Goal: Task Accomplishment & Management: Manage account settings

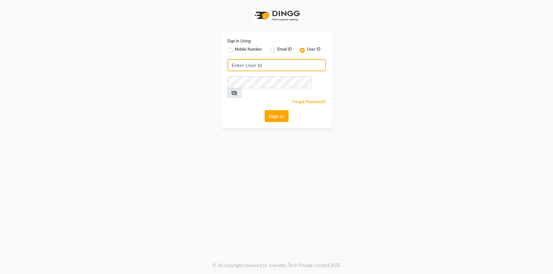
click at [271, 63] on input "Username" at bounding box center [276, 65] width 98 height 12
type input "oneeleven"
click at [264, 110] on button "Sign In" at bounding box center [276, 116] width 24 height 12
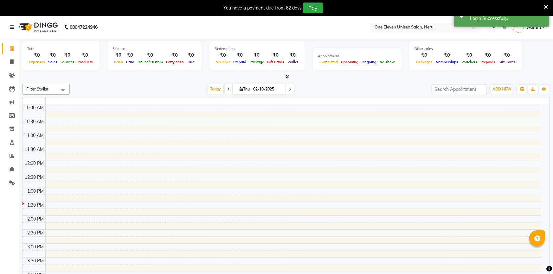
select select "en"
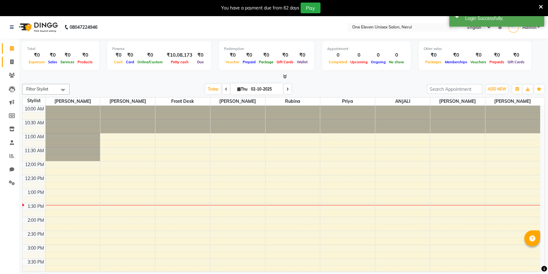
click at [12, 60] on icon at bounding box center [11, 62] width 3 height 5
select select "service"
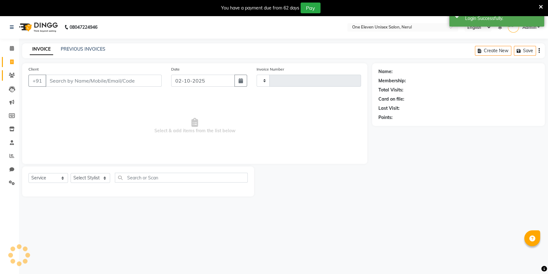
type input "0923"
select select "6362"
click at [10, 72] on span at bounding box center [11, 75] width 11 height 7
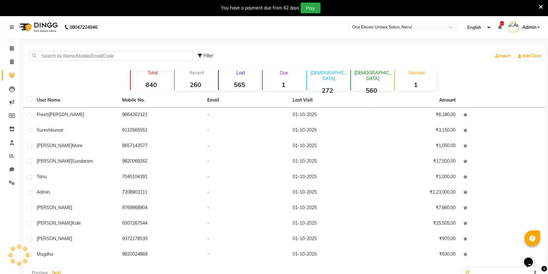
scroll to position [16, 0]
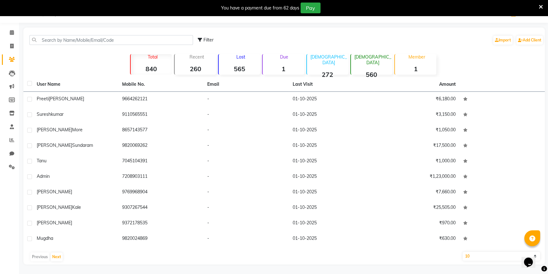
click at [477, 256] on select "10 50 100" at bounding box center [502, 256] width 78 height 9
select select "50"
click at [463, 252] on select "10 50 100" at bounding box center [502, 256] width 78 height 9
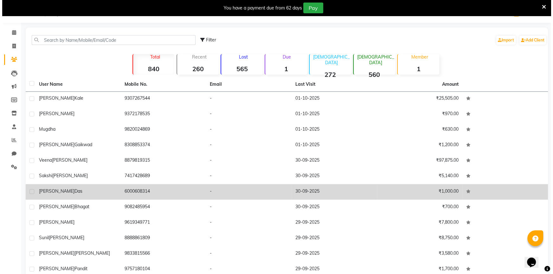
scroll to position [115, 0]
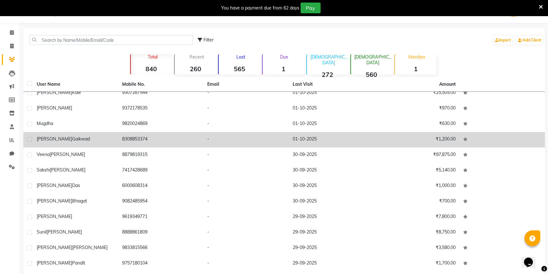
click at [323, 144] on td "01-10-2025" at bounding box center [331, 140] width 85 height 16
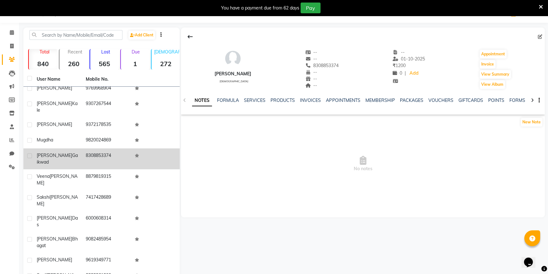
drag, startPoint x: 316, startPoint y: 96, endPoint x: 295, endPoint y: 111, distance: 25.8
click at [312, 103] on div "NOTES FORMULA SERVICES PRODUCTS INVOICES APPOINTMENTS MEMBERSHIP PACKAGES VOUCH…" at bounding box center [363, 101] width 364 height 22
drag, startPoint x: 314, startPoint y: 96, endPoint x: 313, endPoint y: 99, distance: 3.3
click at [314, 96] on div "NOTES FORMULA SERVICES PRODUCTS INVOICES APPOINTMENTS MEMBERSHIP PACKAGES VOUCH…" at bounding box center [363, 101] width 364 height 22
click at [301, 99] on link "INVOICES" at bounding box center [310, 101] width 21 height 6
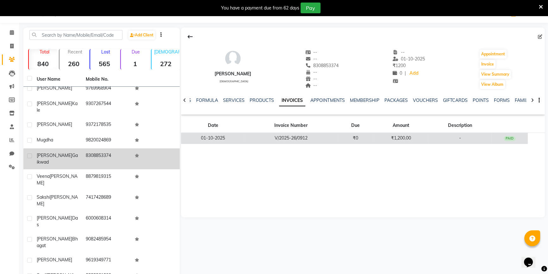
click at [266, 143] on td "V/2025-26/0912" at bounding box center [291, 138] width 92 height 11
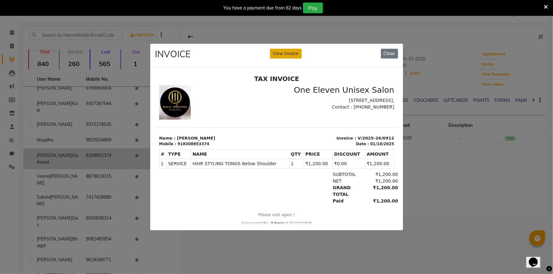
drag, startPoint x: 293, startPoint y: 47, endPoint x: 295, endPoint y: 53, distance: 6.1
click at [293, 49] on button "View Invoice" at bounding box center [286, 54] width 32 height 10
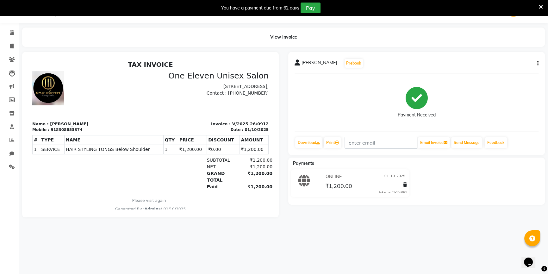
click at [538, 64] on icon "button" at bounding box center [538, 63] width 1 height 0
click at [505, 73] on div "Edit Invoice" at bounding box center [506, 71] width 43 height 8
select select "service"
click at [538, 63] on icon "button" at bounding box center [538, 63] width 1 height 0
click at [493, 71] on div "Edit Invoice" at bounding box center [506, 71] width 43 height 8
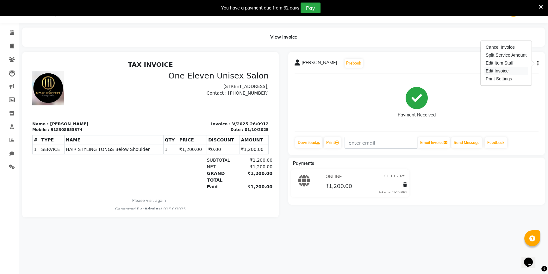
select select "service"
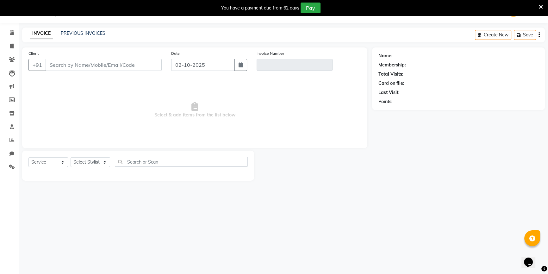
type input "8308853374"
type input "V/2025-26/0912"
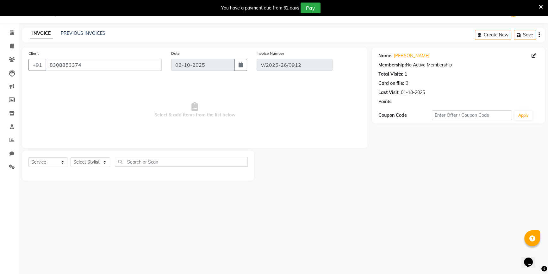
type input "01-10-2025"
select select "select"
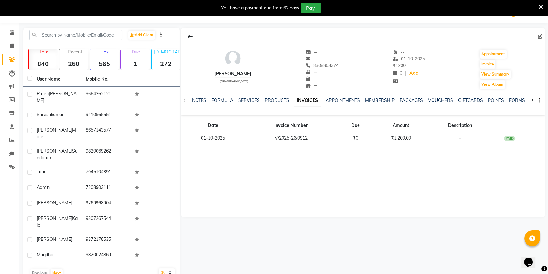
click at [161, 269] on select "10 50 100" at bounding box center [167, 273] width 16 height 9
select select "50"
click at [159, 269] on select "10 50 100" at bounding box center [167, 273] width 16 height 9
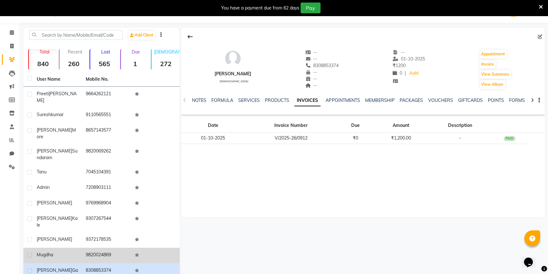
click at [111, 248] on td "9820024869" at bounding box center [106, 256] width 49 height 16
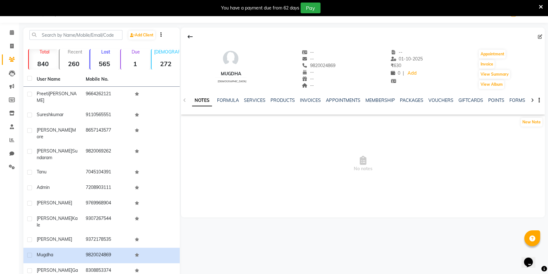
click at [311, 97] on div "INVOICES" at bounding box center [310, 100] width 21 height 7
click at [310, 103] on link "INVOICES" at bounding box center [310, 101] width 21 height 6
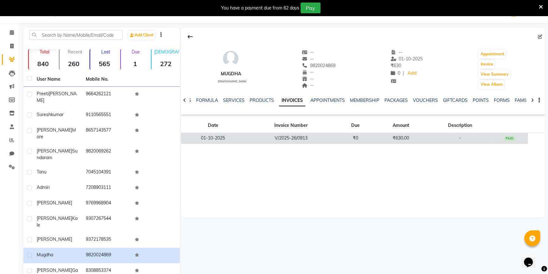
click at [275, 136] on td "V/2025-26/0913" at bounding box center [291, 138] width 92 height 11
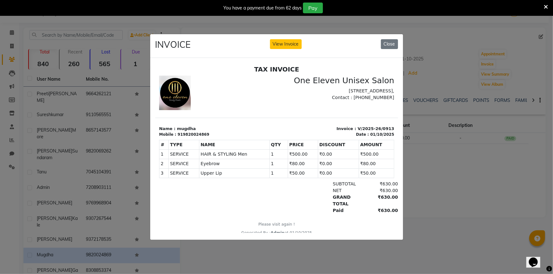
click at [286, 49] on div "INVOICE View Invoice Close" at bounding box center [276, 46] width 253 height 24
click at [287, 46] on button "View Invoice" at bounding box center [286, 44] width 32 height 10
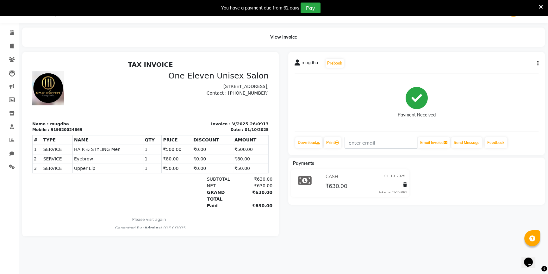
click at [535, 64] on button "button" at bounding box center [537, 63] width 4 height 7
click at [517, 69] on div "Edit Invoice" at bounding box center [506, 71] width 43 height 8
select select "service"
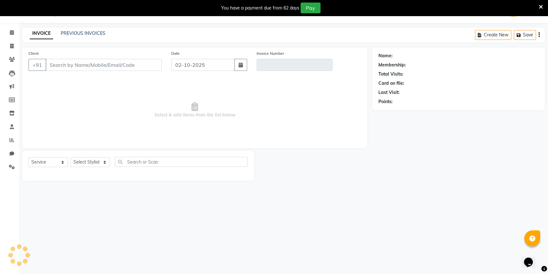
type input "9820024869"
type input "V/2025-26/0913"
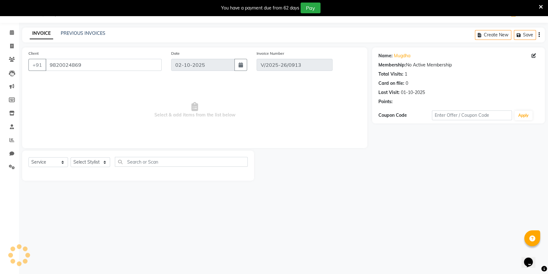
type input "01-10-2025"
select select "select"
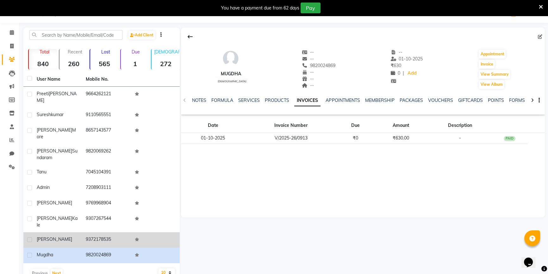
click at [54, 236] on div "[PERSON_NAME]" at bounding box center [57, 239] width 41 height 7
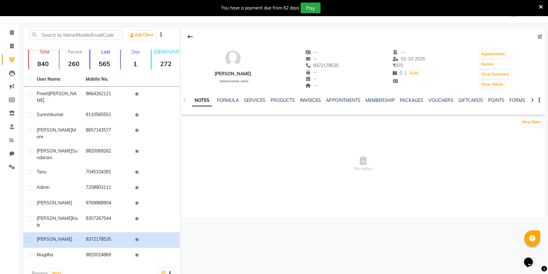
click at [308, 100] on link "INVOICES" at bounding box center [310, 101] width 21 height 6
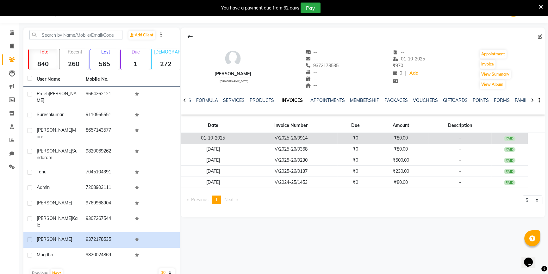
click at [269, 140] on td "V/2025-26/0914" at bounding box center [291, 138] width 92 height 11
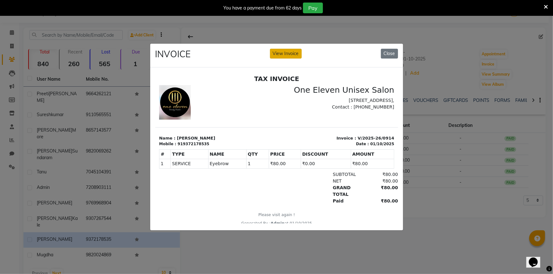
click at [282, 56] on button "View Invoice" at bounding box center [286, 54] width 32 height 10
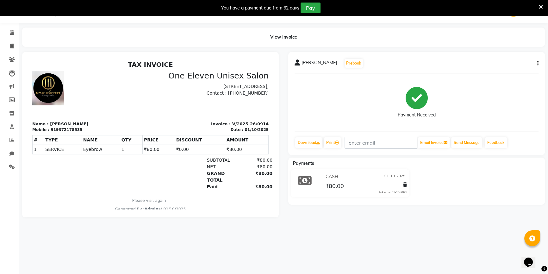
click at [538, 64] on icon "button" at bounding box center [538, 63] width 1 height 0
click at [510, 72] on div "Edit Invoice" at bounding box center [506, 71] width 43 height 8
select select "service"
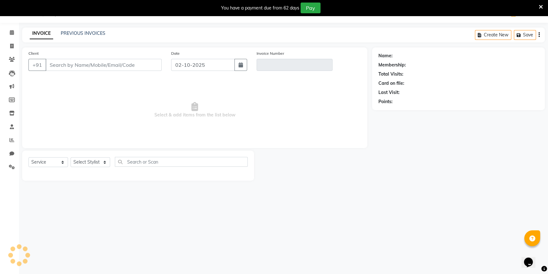
type input "9372178535"
type input "V/2025-26/0914"
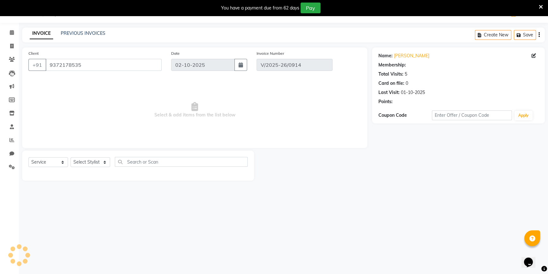
type input "01-10-2025"
select select "select"
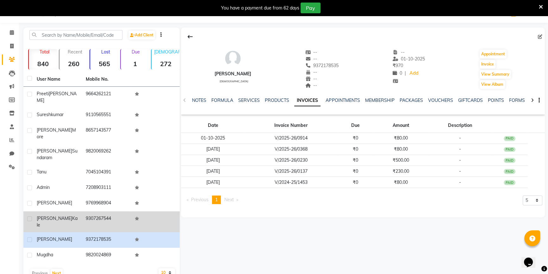
click at [72, 212] on td "[PERSON_NAME]" at bounding box center [57, 222] width 49 height 21
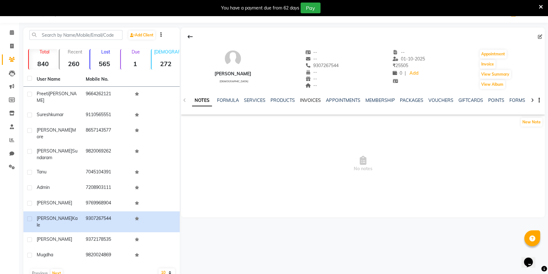
click at [305, 101] on link "INVOICES" at bounding box center [310, 101] width 21 height 6
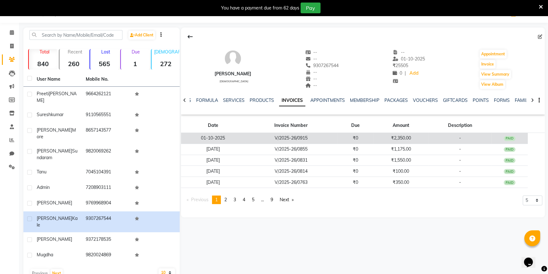
click at [275, 139] on td "V/2025-26/0915" at bounding box center [291, 138] width 92 height 11
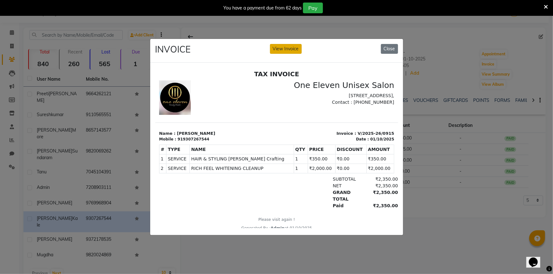
click at [282, 47] on button "View Invoice" at bounding box center [286, 49] width 32 height 10
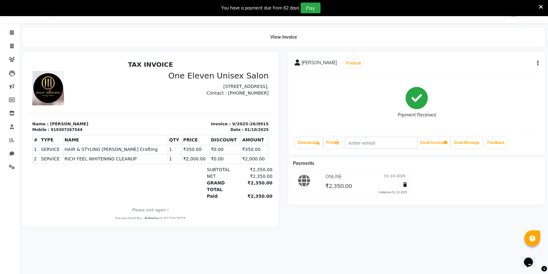
click at [538, 64] on icon "button" at bounding box center [538, 63] width 1 height 0
click at [521, 72] on div "Edit Invoice" at bounding box center [506, 71] width 43 height 8
select select "service"
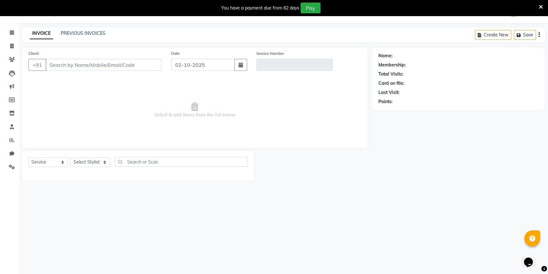
type input "9307267544"
type input "V/2025-26/0915"
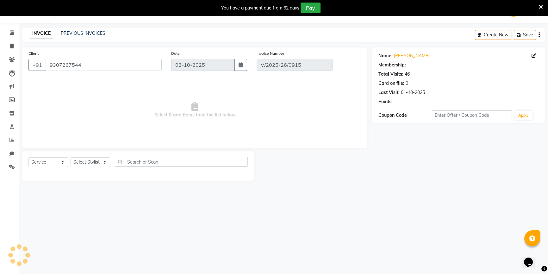
type input "01-10-2025"
select select "select"
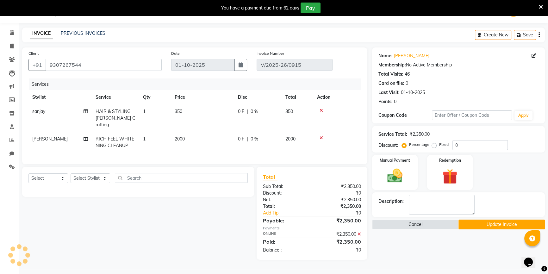
click at [0, 1] on div "You have a payment due from 62 days Pay" at bounding box center [274, 8] width 548 height 16
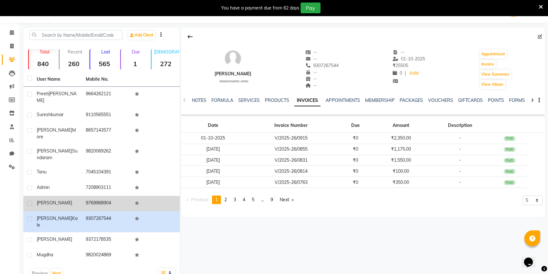
click at [69, 200] on div "[PERSON_NAME]" at bounding box center [57, 203] width 41 height 7
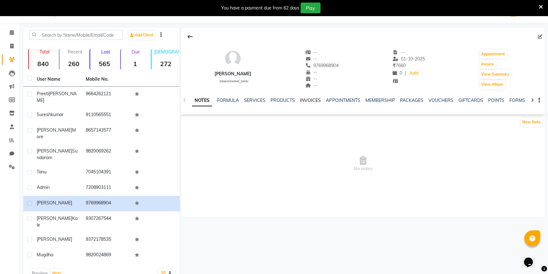
click at [306, 99] on link "INVOICES" at bounding box center [310, 101] width 21 height 6
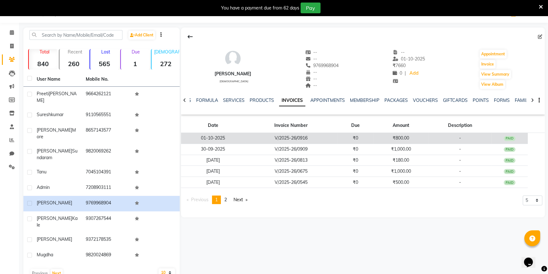
click at [263, 139] on td "V/2025-26/0916" at bounding box center [291, 138] width 92 height 11
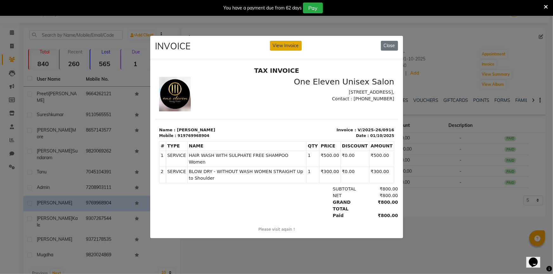
click at [288, 44] on button "View Invoice" at bounding box center [286, 46] width 32 height 10
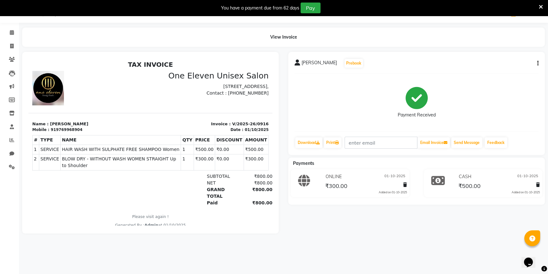
click at [538, 64] on icon "button" at bounding box center [538, 63] width 1 height 0
click at [516, 71] on div "Edit Invoice" at bounding box center [506, 71] width 43 height 8
select select "service"
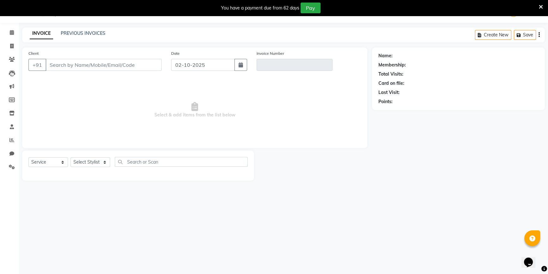
type input "9769968904"
type input "V/2025-26/0916"
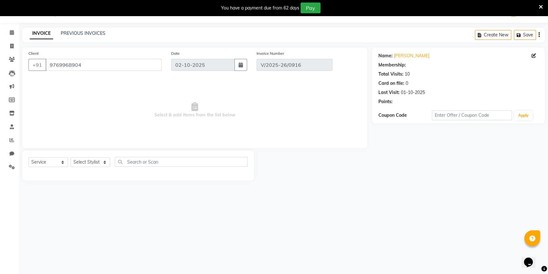
type input "01-10-2025"
select select "select"
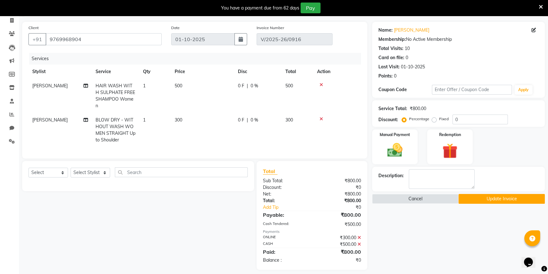
scroll to position [44, 0]
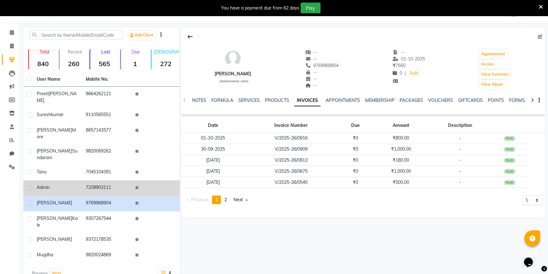
click at [57, 180] on td "Admin" at bounding box center [57, 188] width 49 height 16
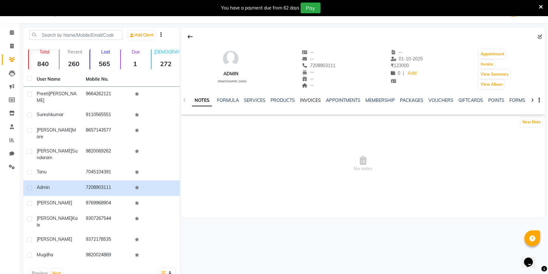
click at [304, 101] on link "INVOICES" at bounding box center [310, 101] width 21 height 6
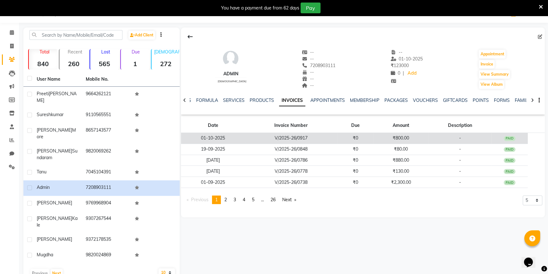
click at [238, 136] on td "01-10-2025" at bounding box center [213, 138] width 64 height 11
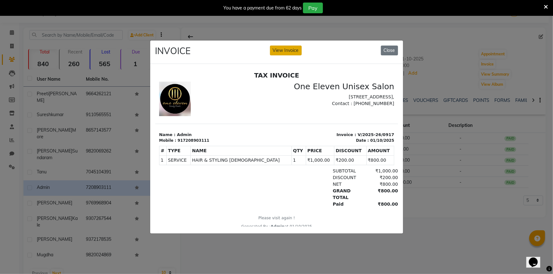
click at [285, 51] on button "View Invoice" at bounding box center [286, 51] width 32 height 10
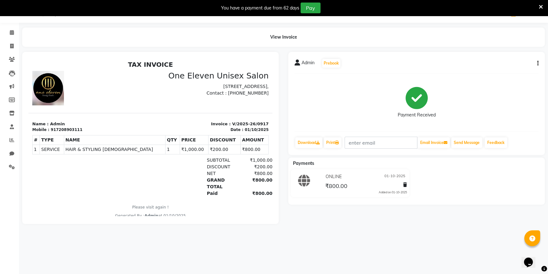
click at [536, 65] on button "button" at bounding box center [537, 63] width 4 height 7
click at [515, 73] on div "Edit Invoice" at bounding box center [506, 71] width 43 height 8
select select "service"
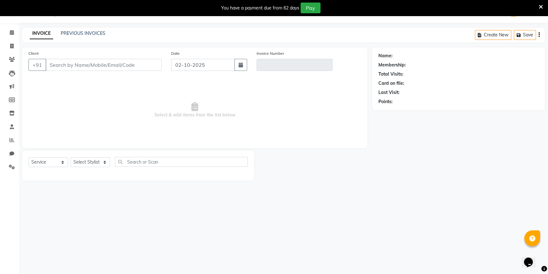
type input "7208903111"
type input "V/2025-26/0917"
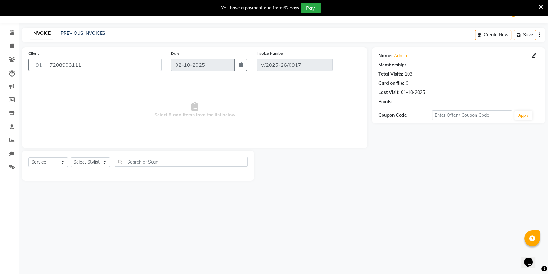
type input "01-10-2025"
select select "select"
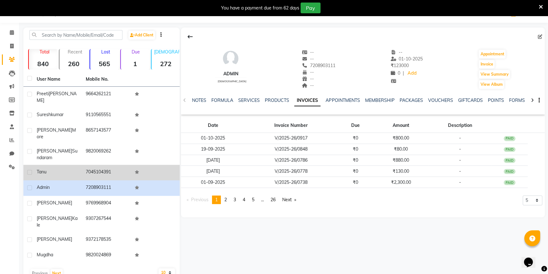
click at [66, 165] on td "tanu" at bounding box center [57, 173] width 49 height 16
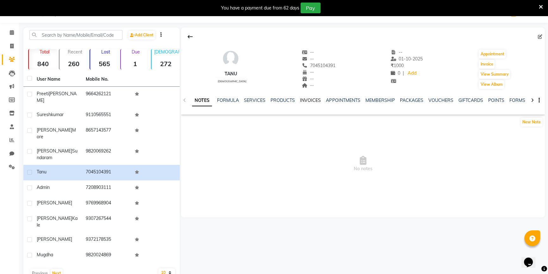
click at [313, 99] on link "INVOICES" at bounding box center [310, 101] width 21 height 6
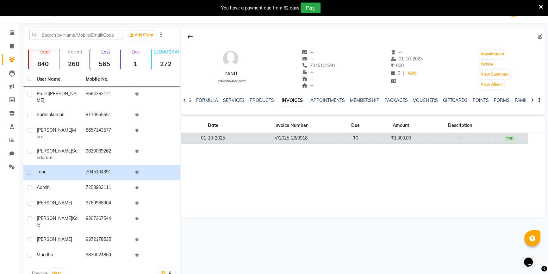
click at [260, 136] on td "V/2025-26/0918" at bounding box center [291, 138] width 92 height 11
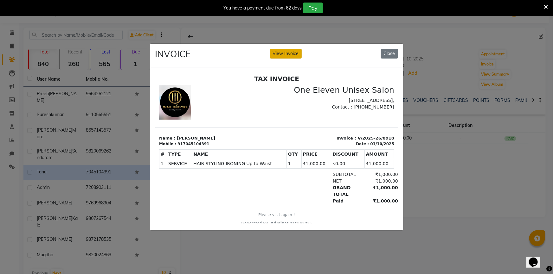
click at [285, 52] on button "View Invoice" at bounding box center [286, 54] width 32 height 10
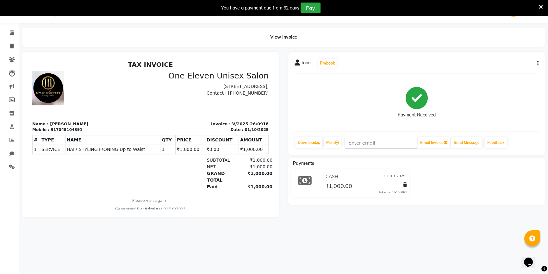
click at [535, 63] on button "button" at bounding box center [537, 63] width 4 height 7
click at [513, 70] on div "Edit Invoice" at bounding box center [506, 71] width 43 height 8
select select "service"
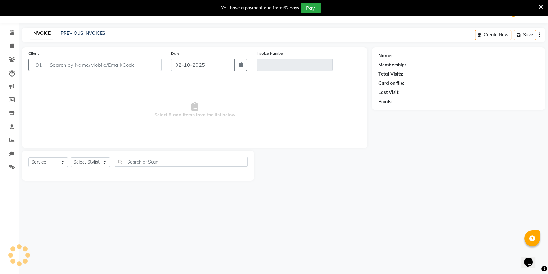
type input "7045104391"
type input "V/2025-26/0918"
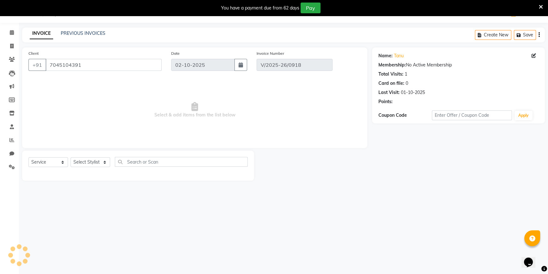
type input "01-10-2025"
select select "select"
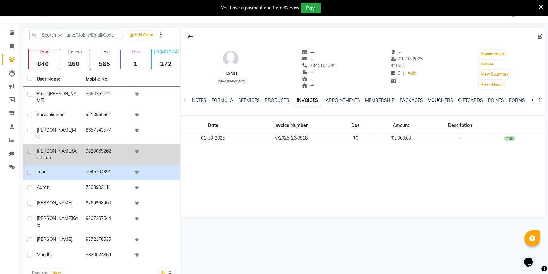
click at [92, 144] on td "9820069262" at bounding box center [106, 154] width 49 height 21
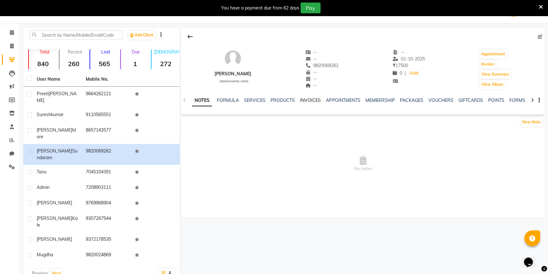
click at [307, 100] on link "INVOICES" at bounding box center [310, 101] width 21 height 6
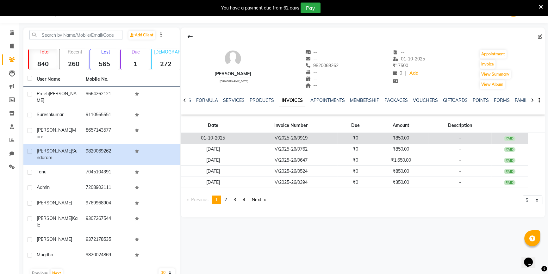
click at [266, 136] on td "V/2025-26/0919" at bounding box center [291, 138] width 92 height 11
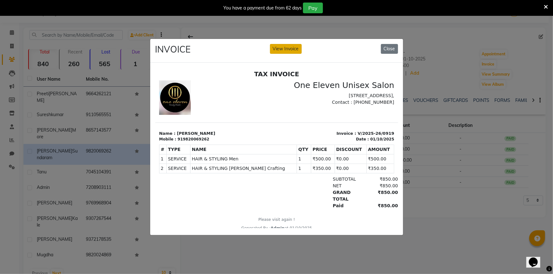
click at [287, 47] on button "View Invoice" at bounding box center [286, 49] width 32 height 10
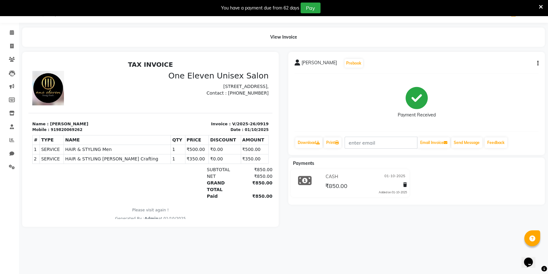
click at [537, 64] on button "button" at bounding box center [537, 63] width 4 height 7
click at [516, 69] on div "Edit Invoice" at bounding box center [506, 71] width 43 height 8
select select "service"
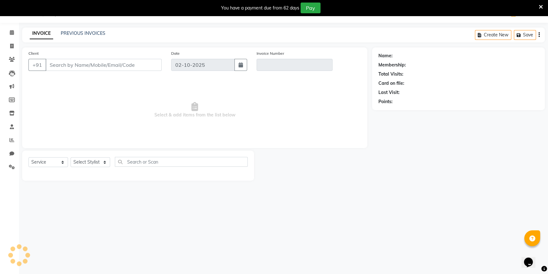
type input "9820069262"
type input "V/2025-26/0919"
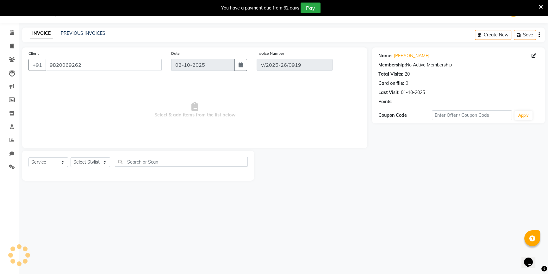
type input "01-10-2025"
select select "select"
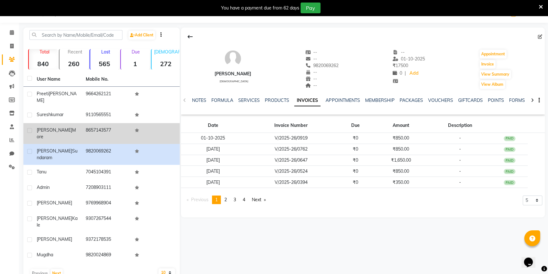
click at [59, 127] on span "more" at bounding box center [56, 133] width 39 height 12
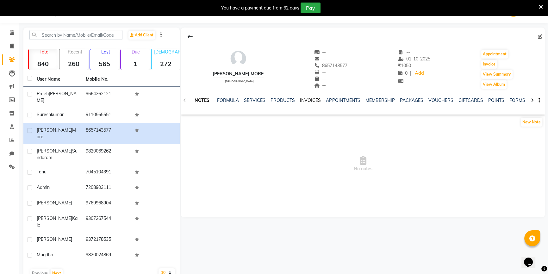
click at [310, 101] on link "INVOICES" at bounding box center [310, 101] width 21 height 6
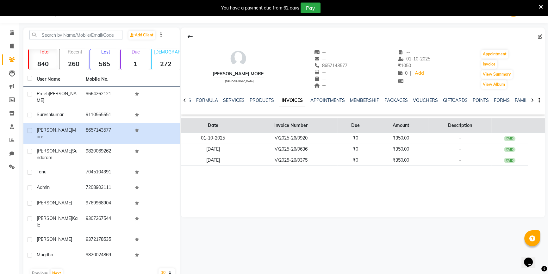
click at [245, 132] on th "Date" at bounding box center [213, 125] width 64 height 15
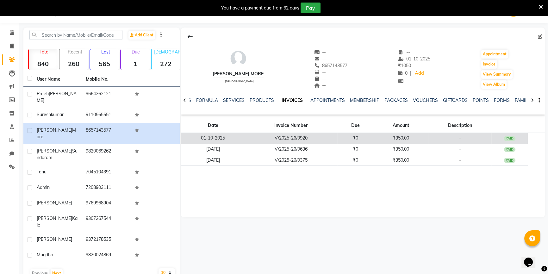
click at [244, 137] on td "01-10-2025" at bounding box center [213, 138] width 64 height 11
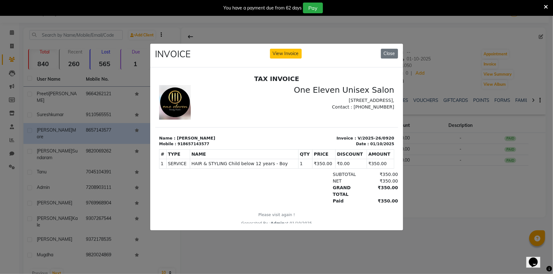
click at [287, 44] on div "INVOICE View Invoice Close" at bounding box center [276, 56] width 253 height 24
click at [288, 51] on button "View Invoice" at bounding box center [286, 54] width 32 height 10
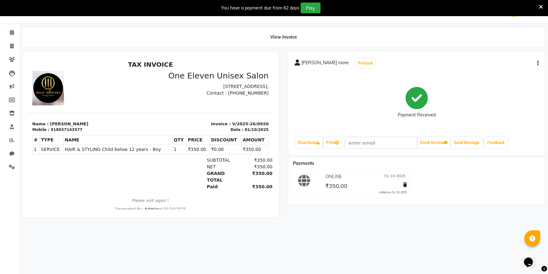
click at [538, 64] on icon "button" at bounding box center [538, 63] width 1 height 0
click at [516, 70] on div "Edit Invoice" at bounding box center [506, 71] width 43 height 8
select select "service"
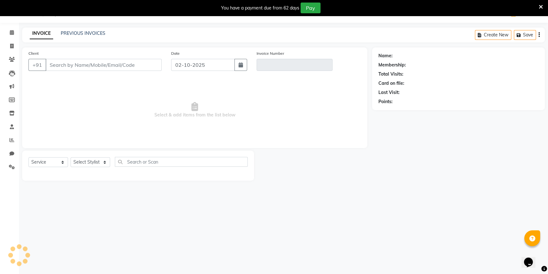
type input "8657143577"
type input "V/2025-26/0920"
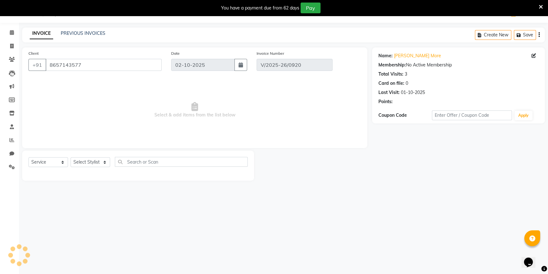
type input "01-10-2025"
select select "select"
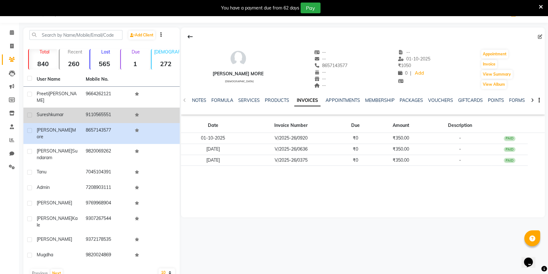
click at [53, 112] on span "kumar" at bounding box center [57, 115] width 13 height 6
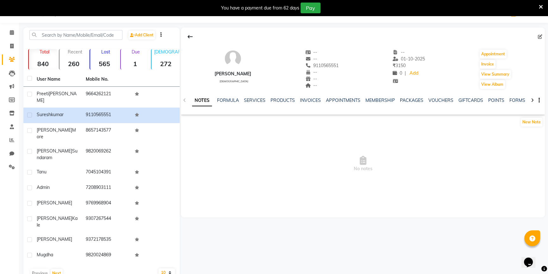
click at [313, 97] on div "INVOICES" at bounding box center [310, 100] width 21 height 7
click at [313, 99] on link "INVOICES" at bounding box center [310, 101] width 21 height 6
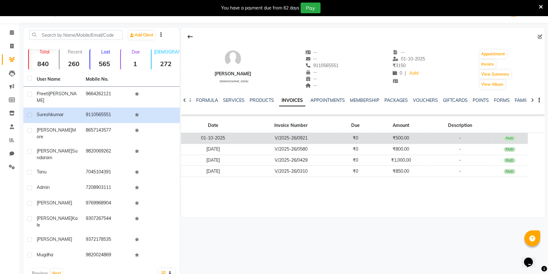
click at [271, 135] on td "V/2025-26/0921" at bounding box center [291, 138] width 92 height 11
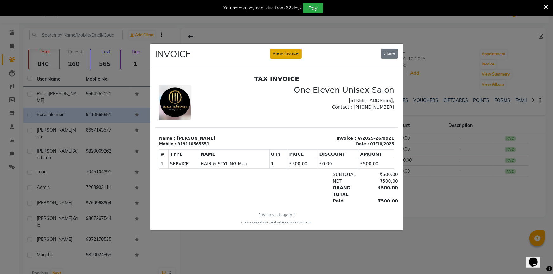
click at [277, 54] on button "View Invoice" at bounding box center [286, 54] width 32 height 10
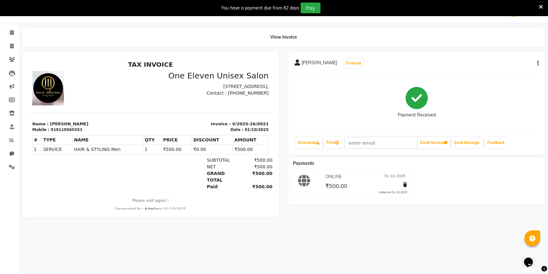
click at [535, 63] on button "button" at bounding box center [537, 63] width 4 height 7
click at [511, 73] on div "Edit Invoice" at bounding box center [506, 71] width 43 height 8
select select "service"
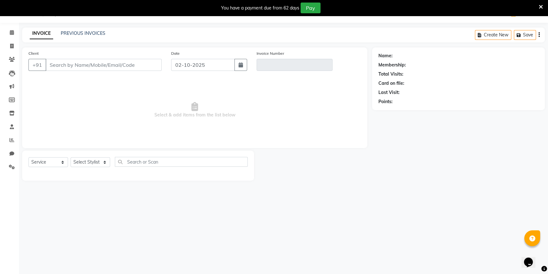
type input "9110565551"
type input "V/2025-26/0921"
type input "01-10-2025"
select select "select"
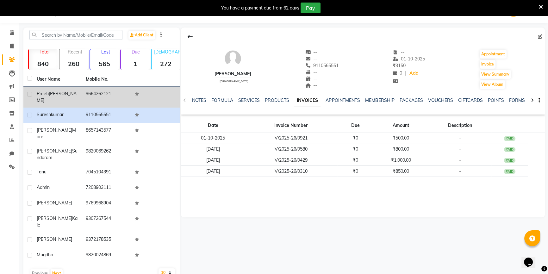
click at [67, 95] on div "[PERSON_NAME]" at bounding box center [57, 97] width 41 height 13
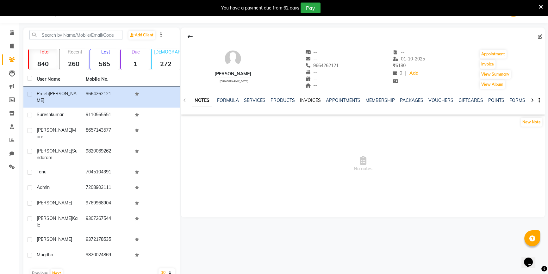
click at [304, 101] on link "INVOICES" at bounding box center [310, 101] width 21 height 6
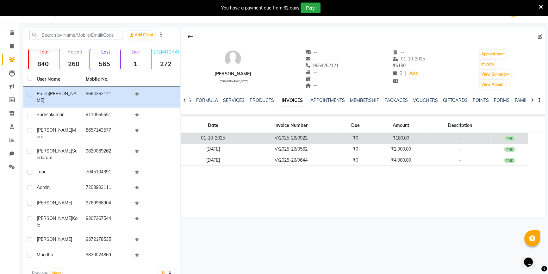
click at [222, 136] on td "01-10-2025" at bounding box center [213, 138] width 64 height 11
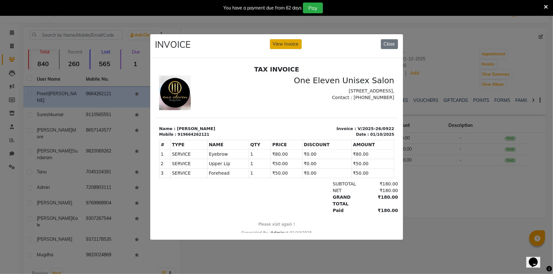
click at [278, 46] on button "View Invoice" at bounding box center [286, 44] width 32 height 10
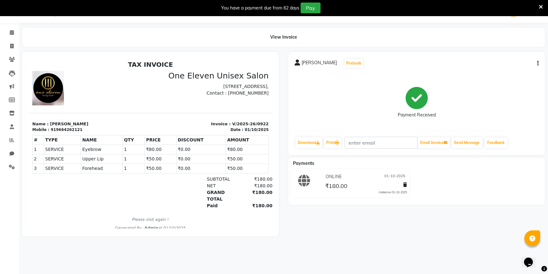
click at [538, 66] on button "button" at bounding box center [537, 63] width 4 height 7
click at [513, 73] on div "Edit Invoice" at bounding box center [506, 71] width 43 height 8
select select "service"
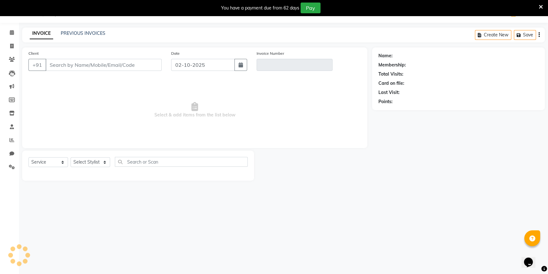
type input "9664262121"
type input "V/2025-26/0922"
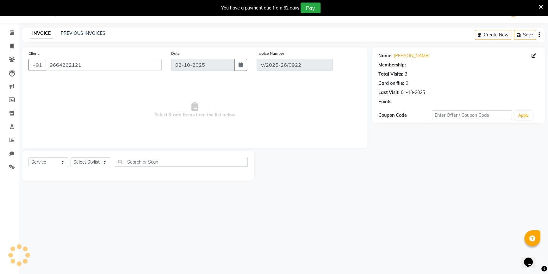
type input "01-10-2025"
select select "select"
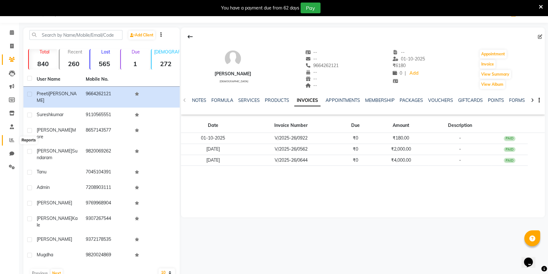
click at [9, 138] on icon at bounding box center [11, 140] width 5 height 5
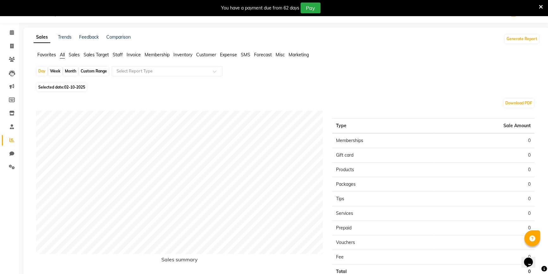
click at [76, 85] on span "Selected date: [DATE]" at bounding box center [62, 87] width 50 height 8
select select "10"
select select "2025"
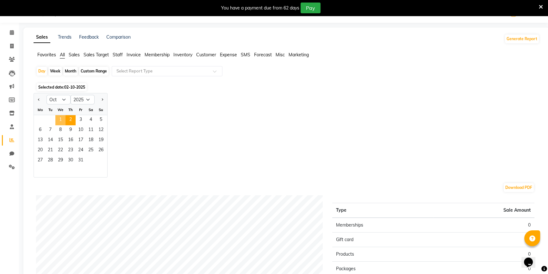
click at [64, 118] on span "1" at bounding box center [60, 120] width 10 height 10
